Goal: Task Accomplishment & Management: Manage account settings

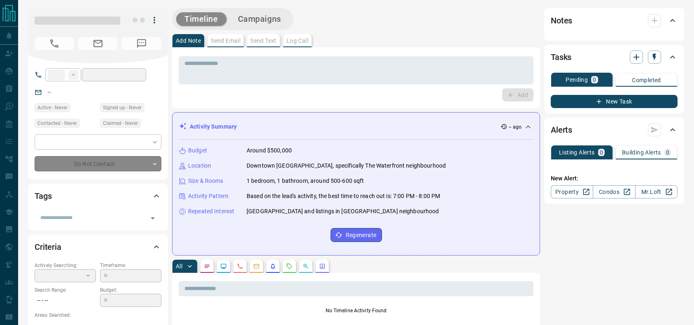
type input "**"
type input "**********"
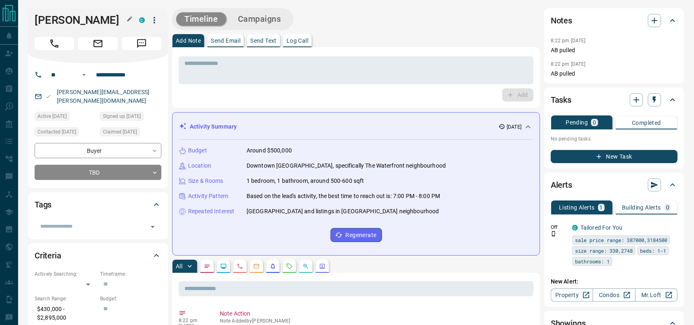
click at [60, 14] on h1 "[PERSON_NAME]" at bounding box center [81, 20] width 92 height 13
click at [398, 57] on div "* ​" at bounding box center [356, 70] width 355 height 28
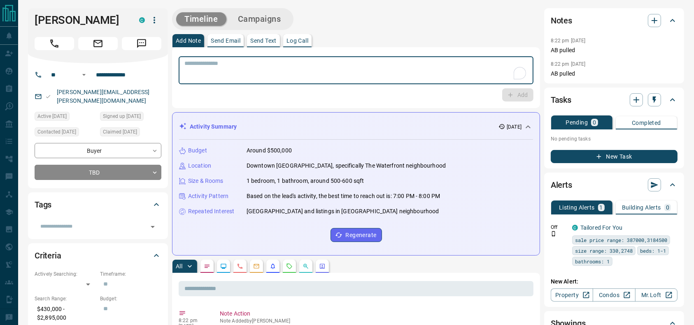
click at [431, 21] on div "Timeline Campaigns" at bounding box center [356, 19] width 368 height 22
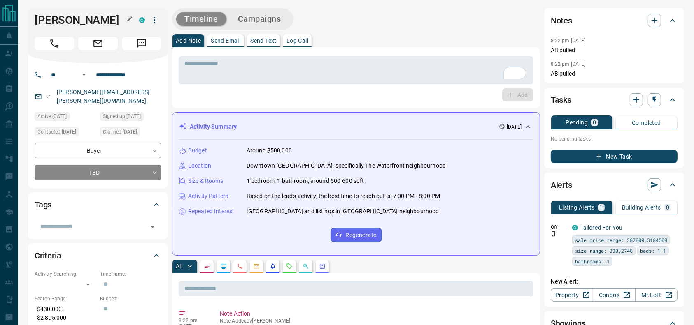
click at [50, 18] on h1 "[PERSON_NAME]" at bounding box center [81, 20] width 92 height 13
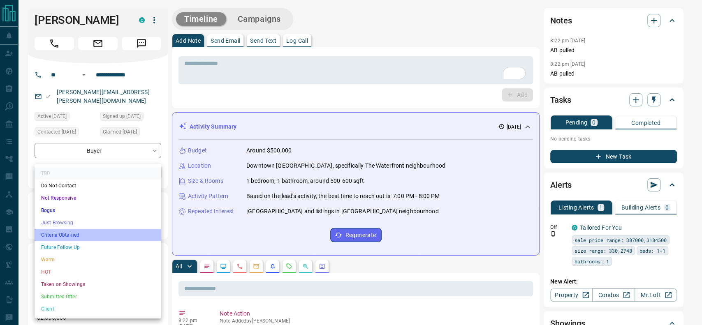
click at [112, 230] on li "Criteria Obtained" at bounding box center [98, 235] width 127 height 12
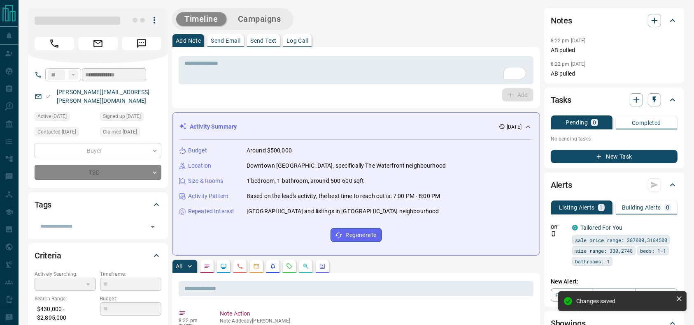
type input "*"
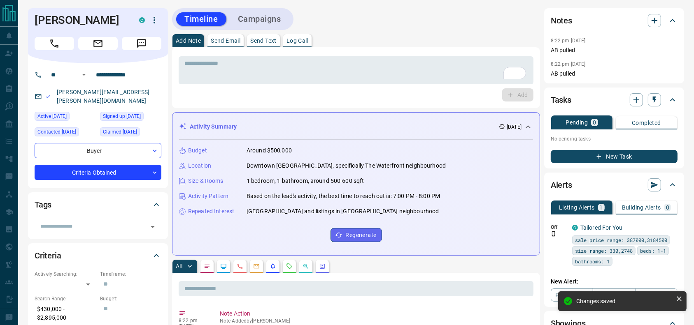
click at [33, 19] on div "[PERSON_NAME] C" at bounding box center [98, 35] width 140 height 55
click at [77, 19] on h1 "[PERSON_NAME]" at bounding box center [81, 20] width 92 height 13
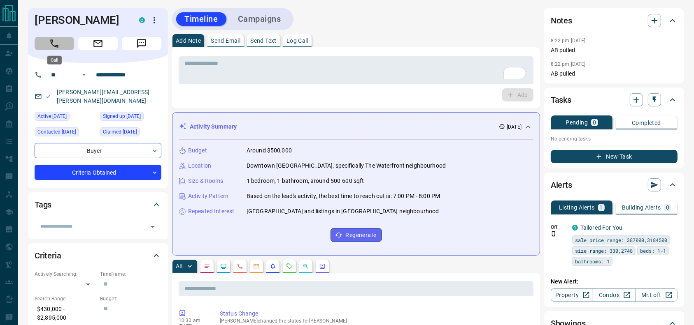
click at [52, 45] on icon "Call" at bounding box center [54, 43] width 11 height 11
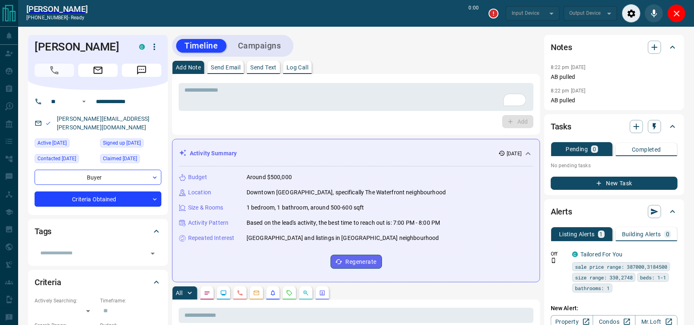
type input "*******"
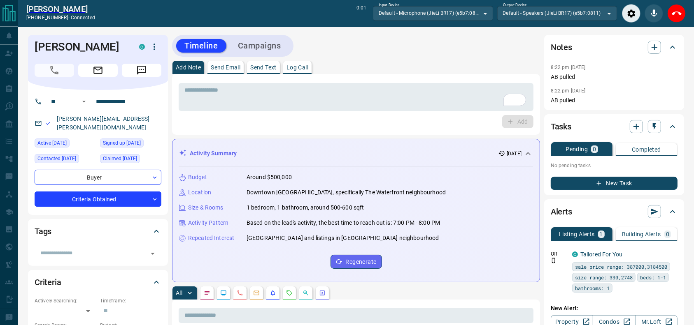
click at [379, 67] on div "Add Note Send Email Send Text Log Call" at bounding box center [356, 67] width 368 height 13
click at [369, 53] on div "Timeline Campaigns" at bounding box center [356, 46] width 368 height 22
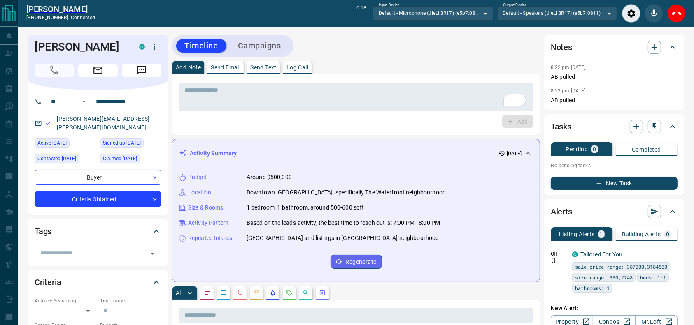
click at [369, 53] on div "Timeline Campaigns" at bounding box center [356, 46] width 368 height 22
click at [367, 107] on textarea "To enrich screen reader interactions, please activate Accessibility in Grammarl…" at bounding box center [355, 97] width 343 height 21
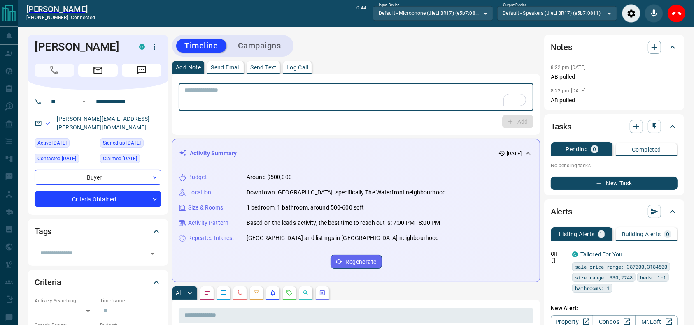
click at [372, 85] on div "* ​" at bounding box center [356, 97] width 355 height 28
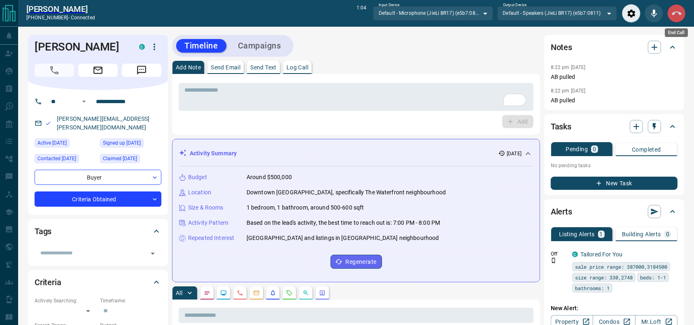
click at [674, 15] on icon "End Call" at bounding box center [676, 14] width 10 height 10
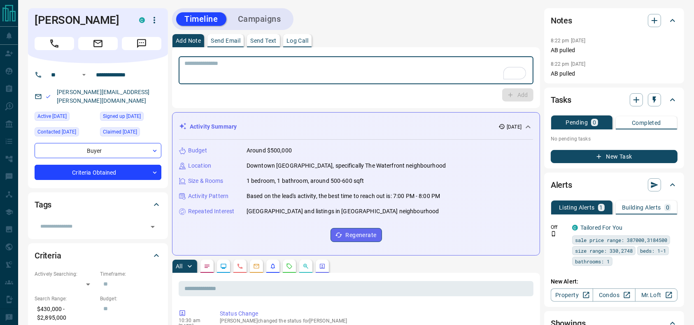
click at [342, 77] on textarea "To enrich screen reader interactions, please activate Accessibility in Grammarl…" at bounding box center [355, 70] width 343 height 21
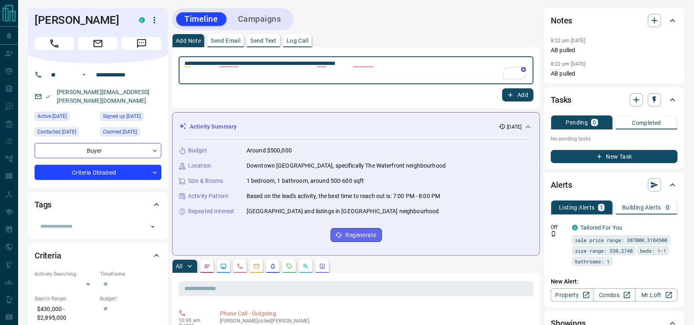
type textarea "**********"
click at [518, 89] on button "Add" at bounding box center [517, 94] width 31 height 13
